Goal: Find specific page/section: Find specific page/section

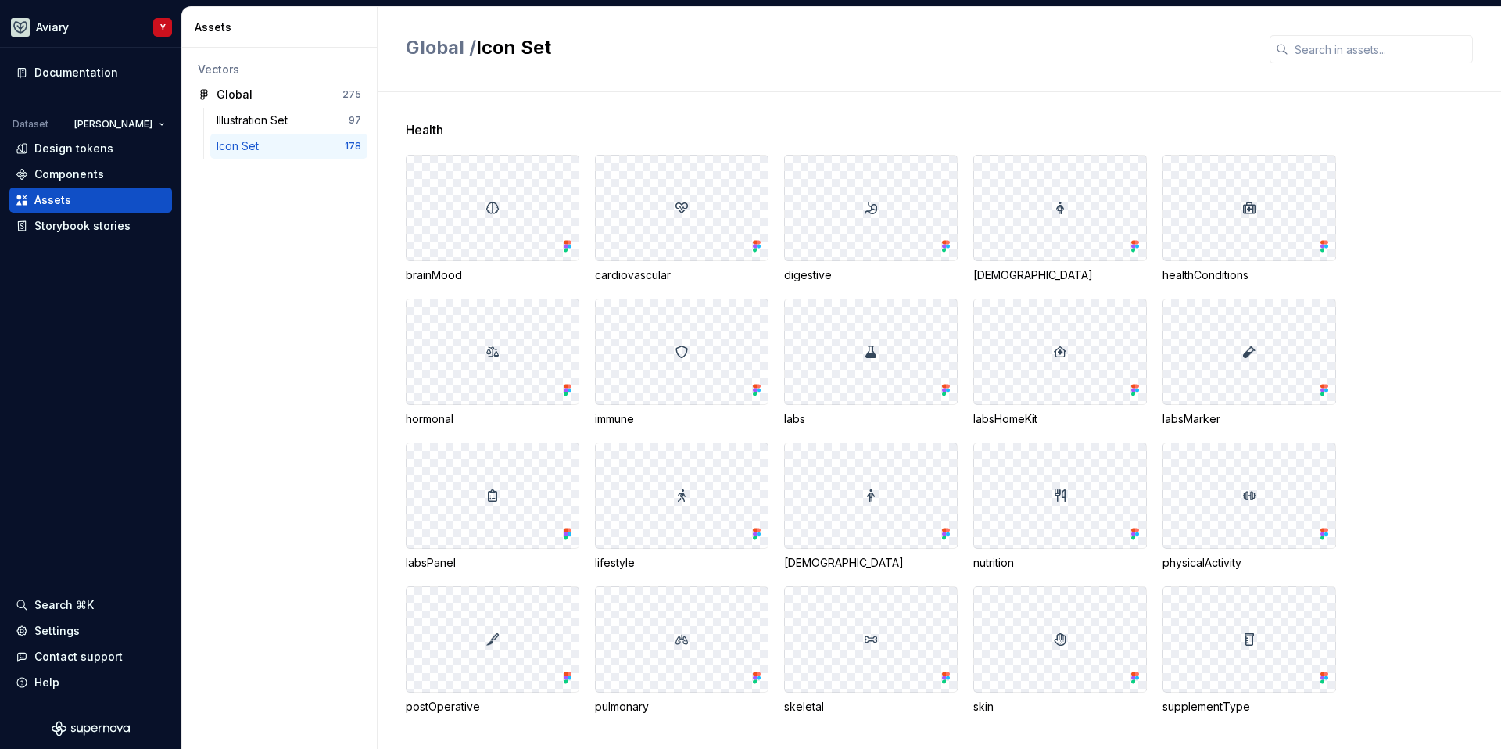
scroll to position [477, 0]
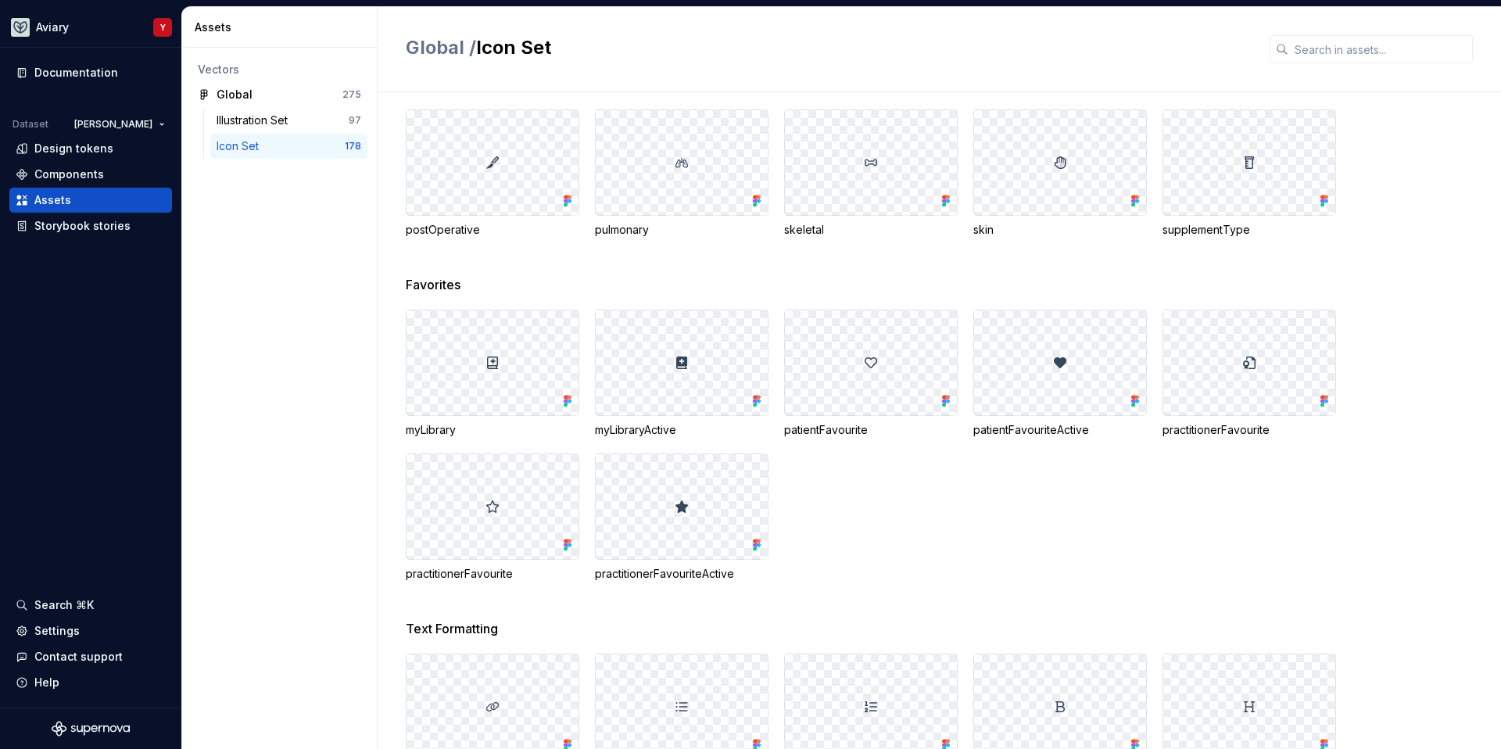
click at [977, 581] on div "myLibrary myLibraryActive patientFavourite patientFavouriteActive practitionerF…" at bounding box center [953, 446] width 1095 height 272
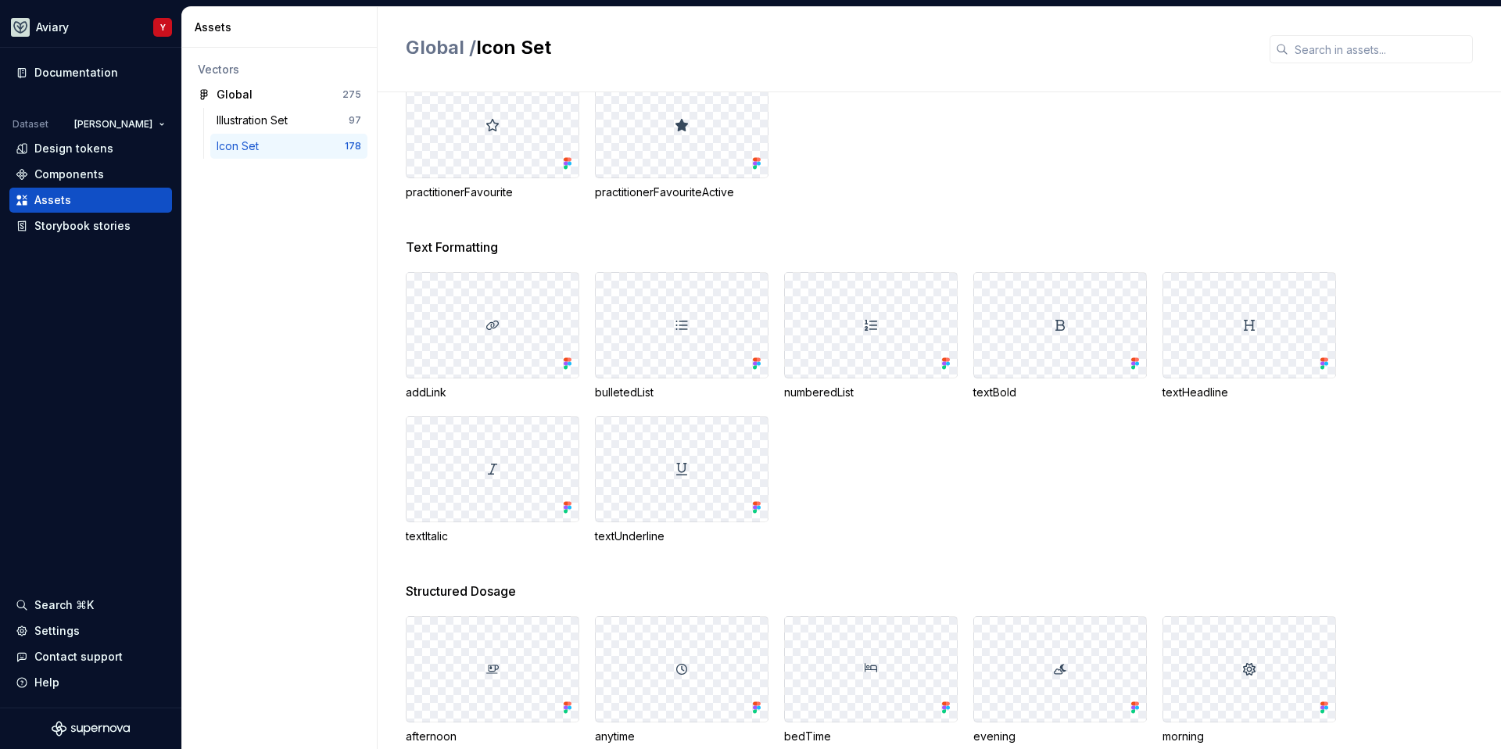
click at [1329, 66] on div "Global / Icon Set" at bounding box center [939, 49] width 1123 height 85
click at [1329, 63] on input "text" at bounding box center [1380, 49] width 184 height 28
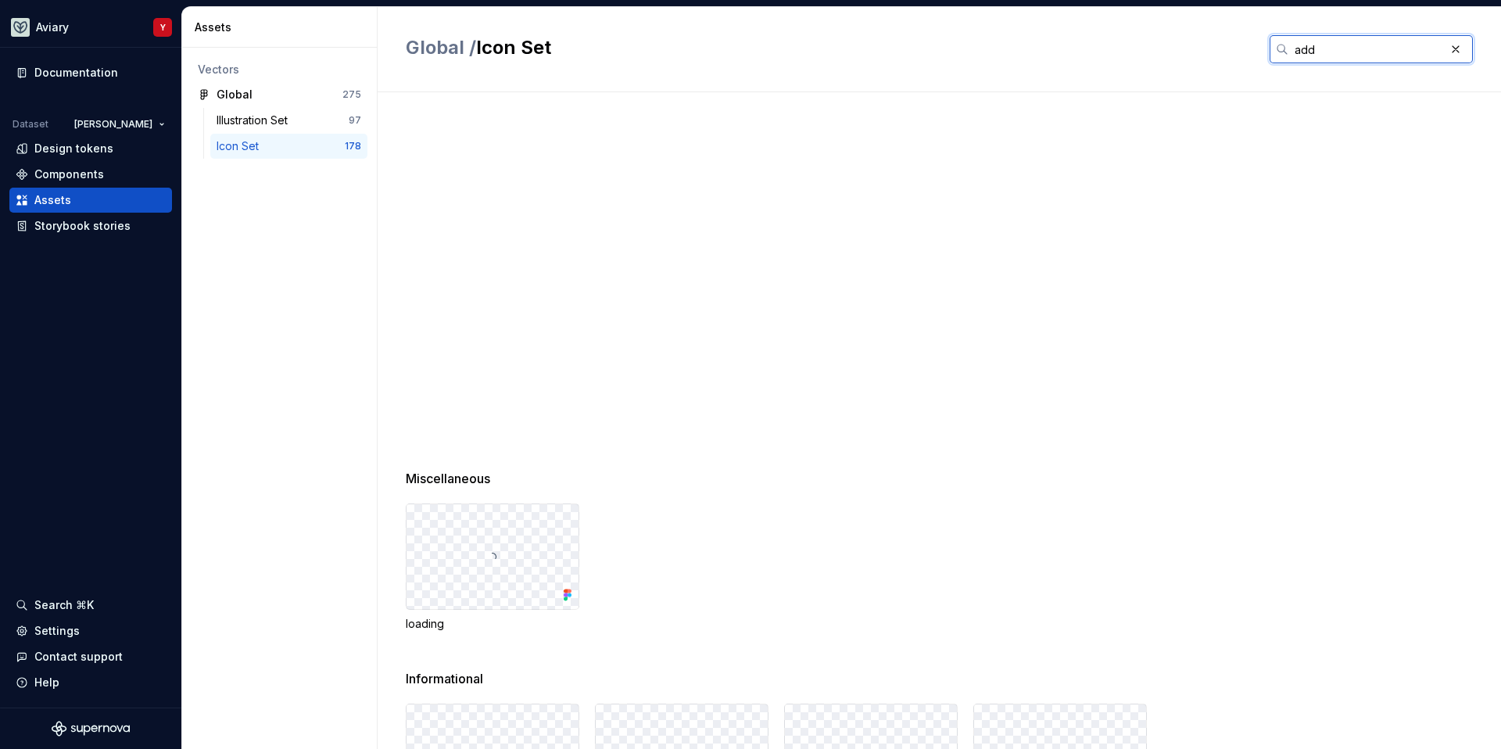
scroll to position [0, 0]
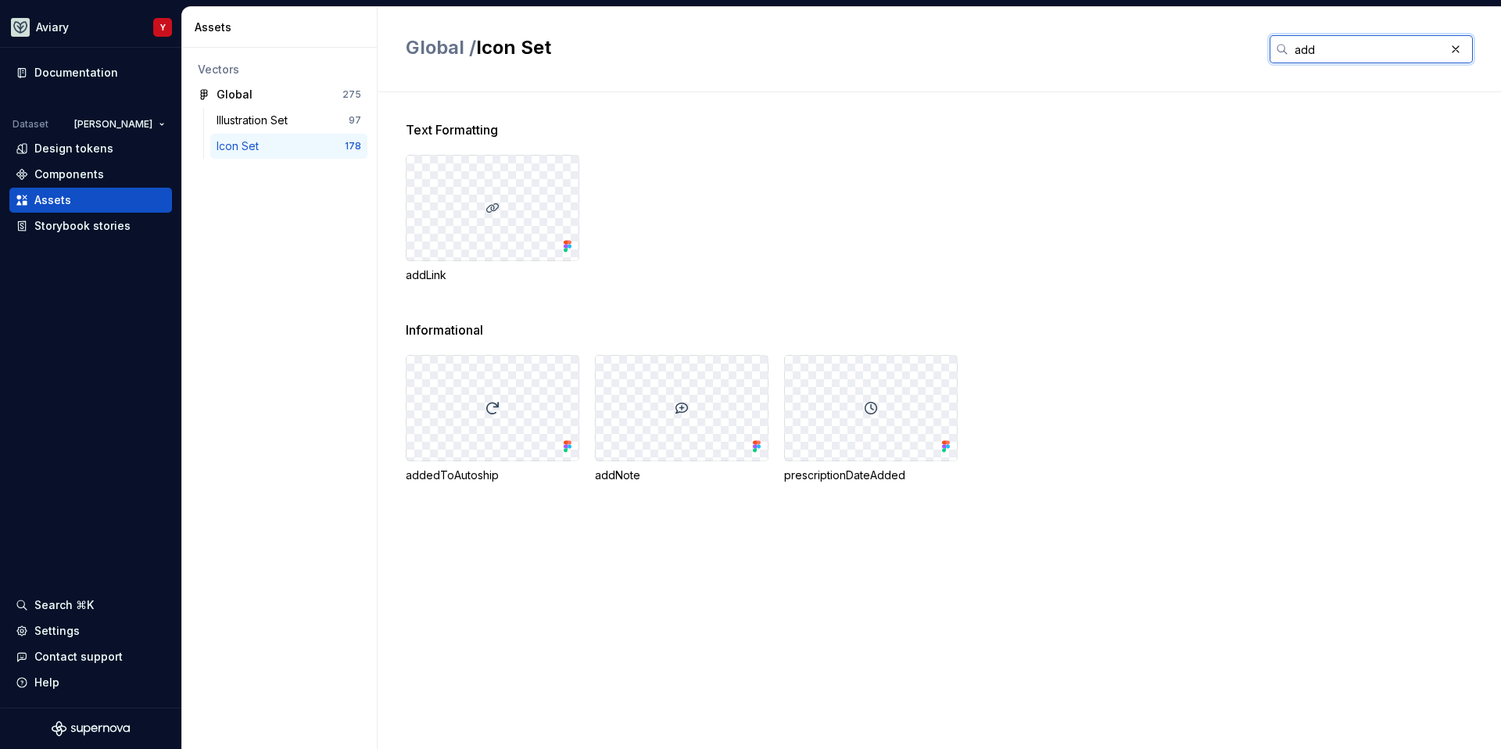
type input "add"
click at [714, 431] on div at bounding box center [682, 408] width 172 height 105
click at [703, 432] on div at bounding box center [682, 408] width 172 height 105
click at [746, 443] on div at bounding box center [682, 408] width 172 height 105
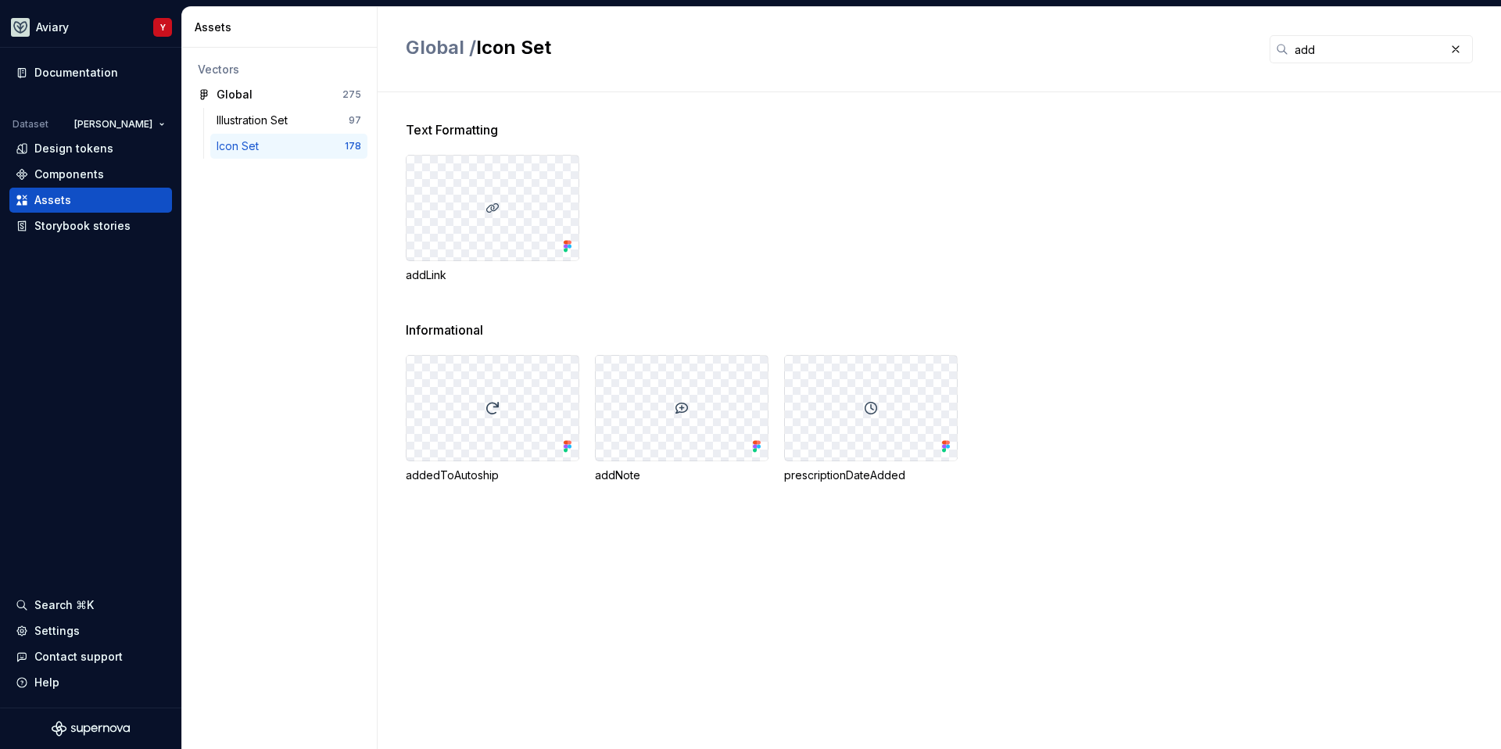
click at [762, 445] on icon at bounding box center [757, 446] width 16 height 16
click at [681, 417] on div at bounding box center [682, 408] width 172 height 105
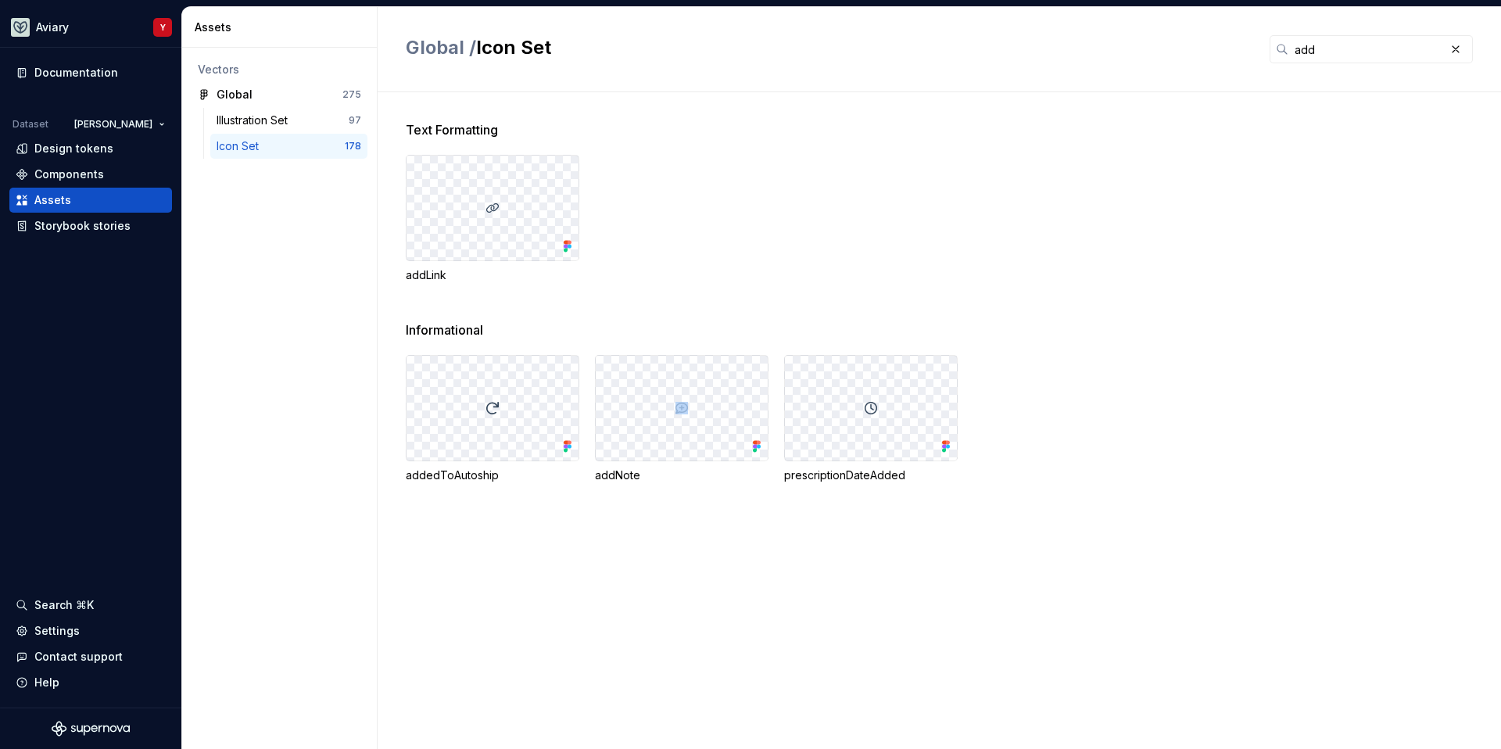
click at [681, 417] on div at bounding box center [682, 408] width 172 height 105
click at [625, 472] on div "addNote" at bounding box center [682, 475] width 174 height 16
click at [771, 451] on div "addedToAutoship addNote prescriptionDateAdded" at bounding box center [953, 419] width 1095 height 128
click at [744, 445] on div at bounding box center [682, 408] width 172 height 105
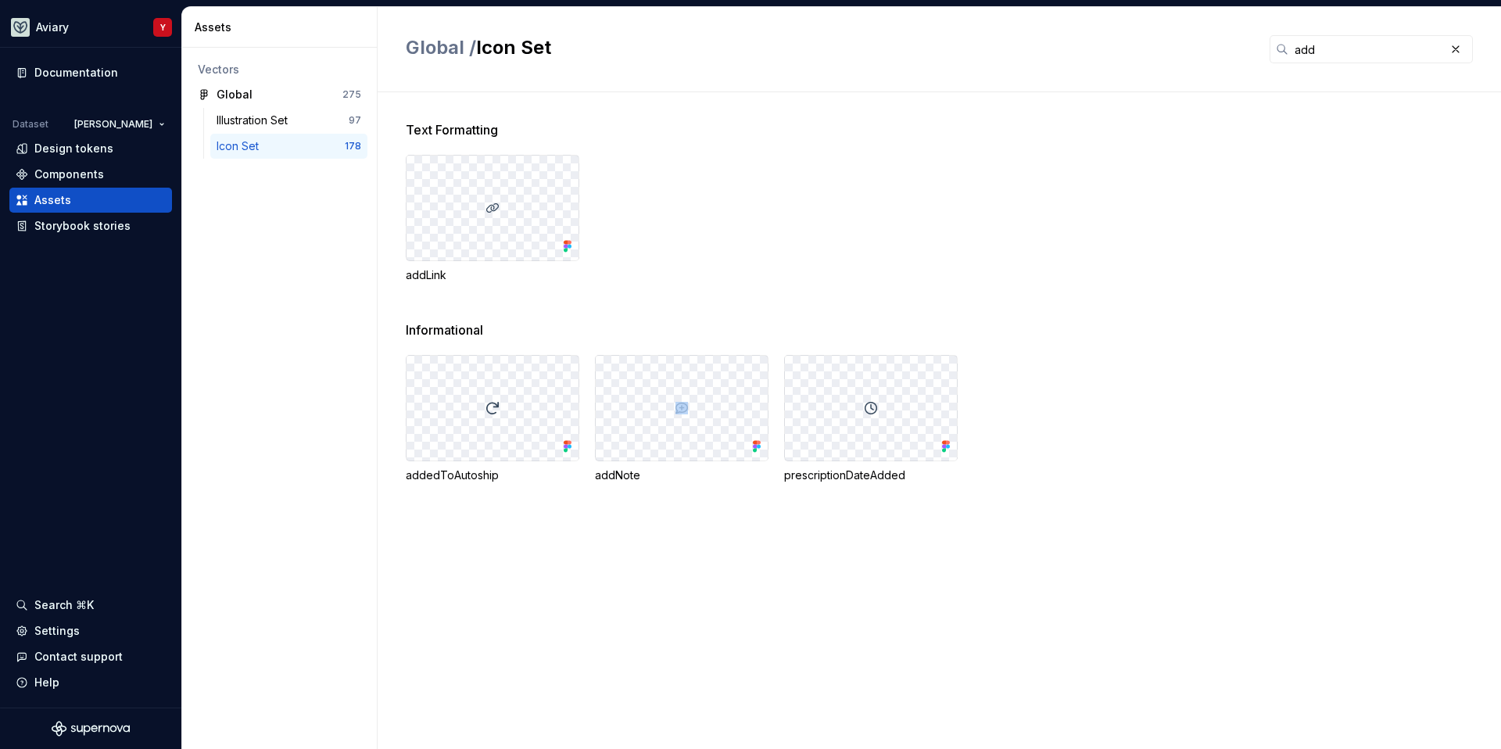
click at [744, 445] on div at bounding box center [682, 408] width 172 height 105
click at [682, 415] on div at bounding box center [682, 408] width 172 height 105
click at [681, 408] on img at bounding box center [681, 408] width 13 height 13
